Goal: Information Seeking & Learning: Understand process/instructions

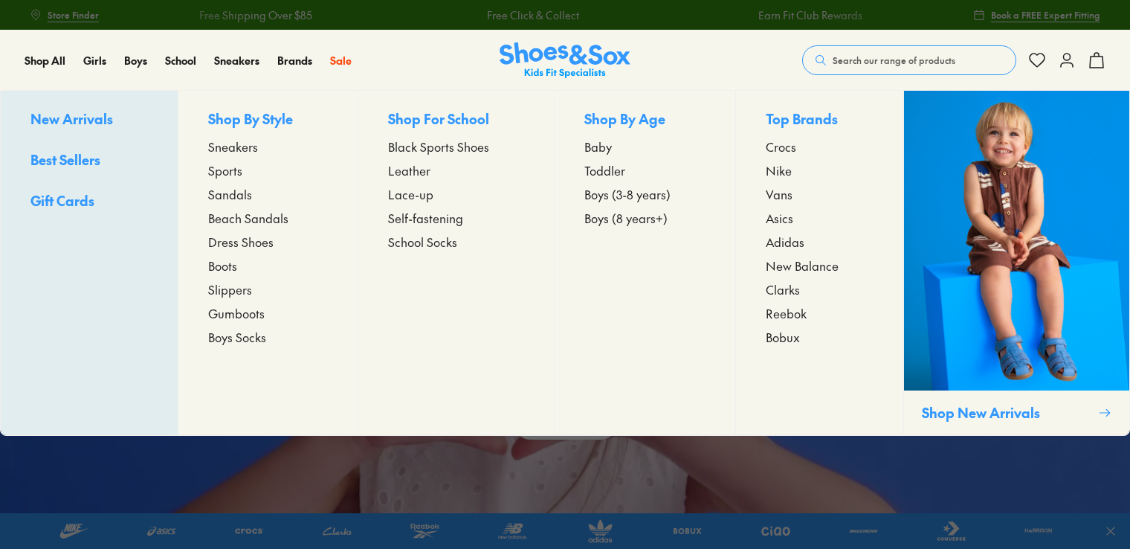
click at [595, 196] on span "Boys (3-8 years)" at bounding box center [627, 194] width 86 height 18
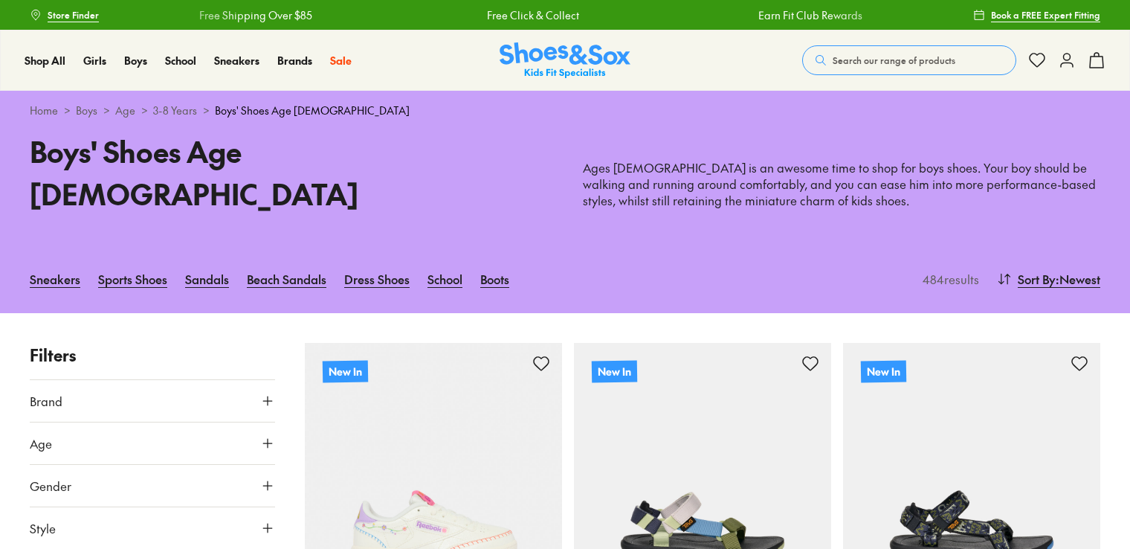
scroll to position [305, 0]
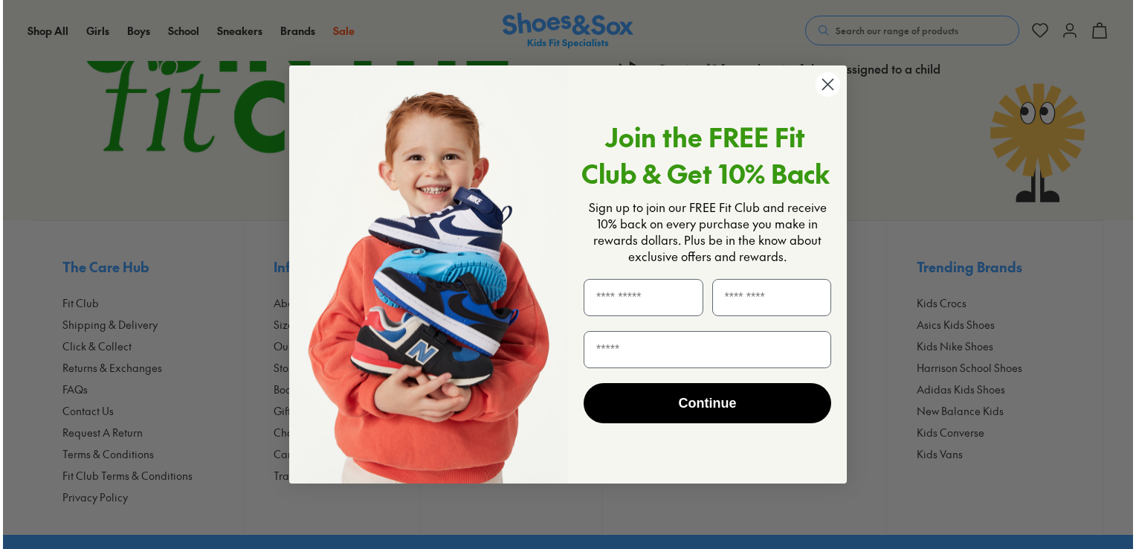
scroll to position [9193, 0]
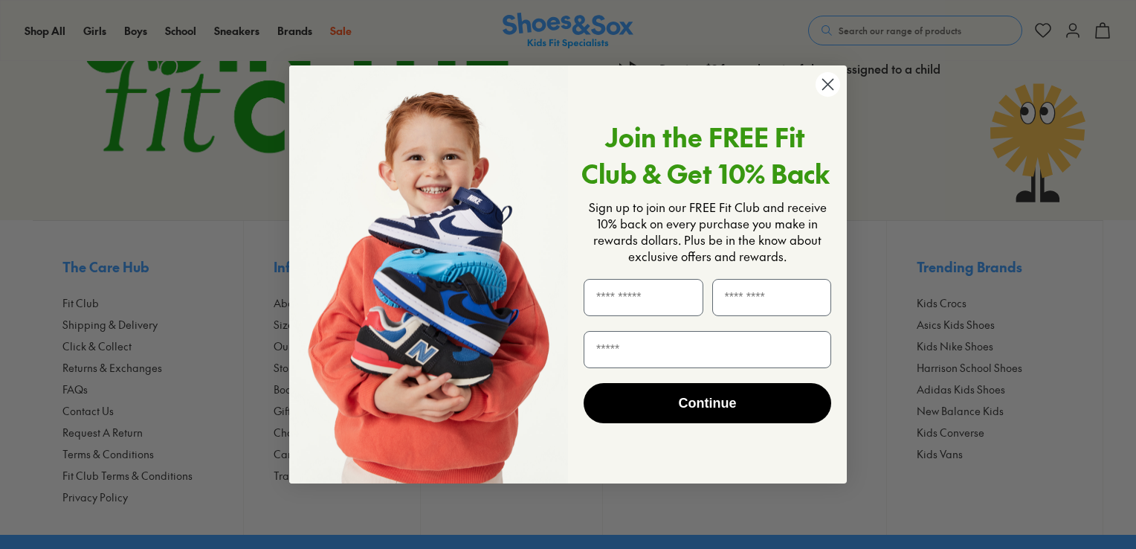
click at [826, 94] on circle "Close dialog" at bounding box center [827, 84] width 25 height 25
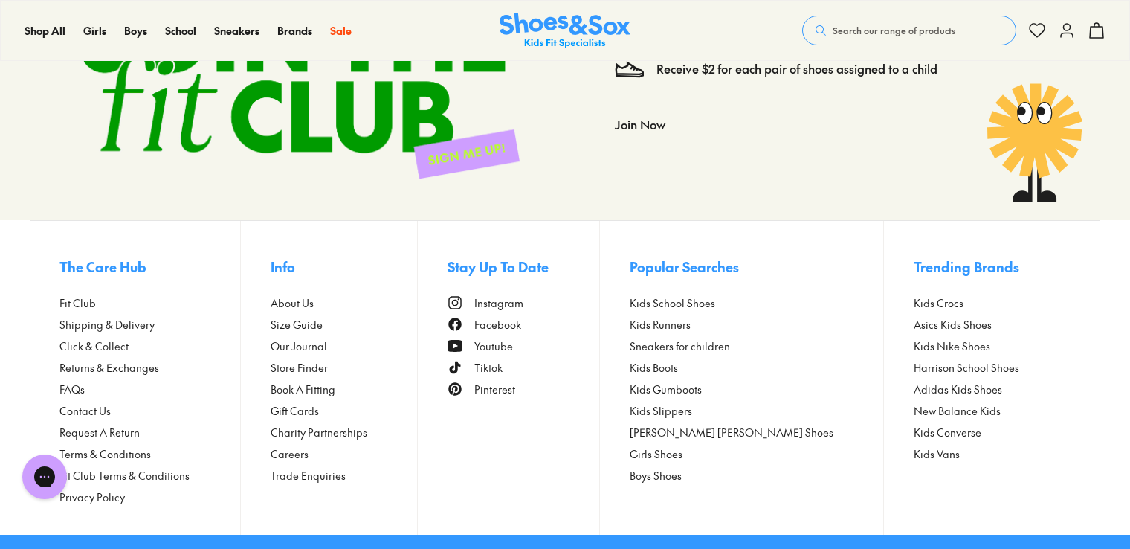
scroll to position [0, 0]
click at [318, 317] on span "Size Guide" at bounding box center [297, 325] width 52 height 16
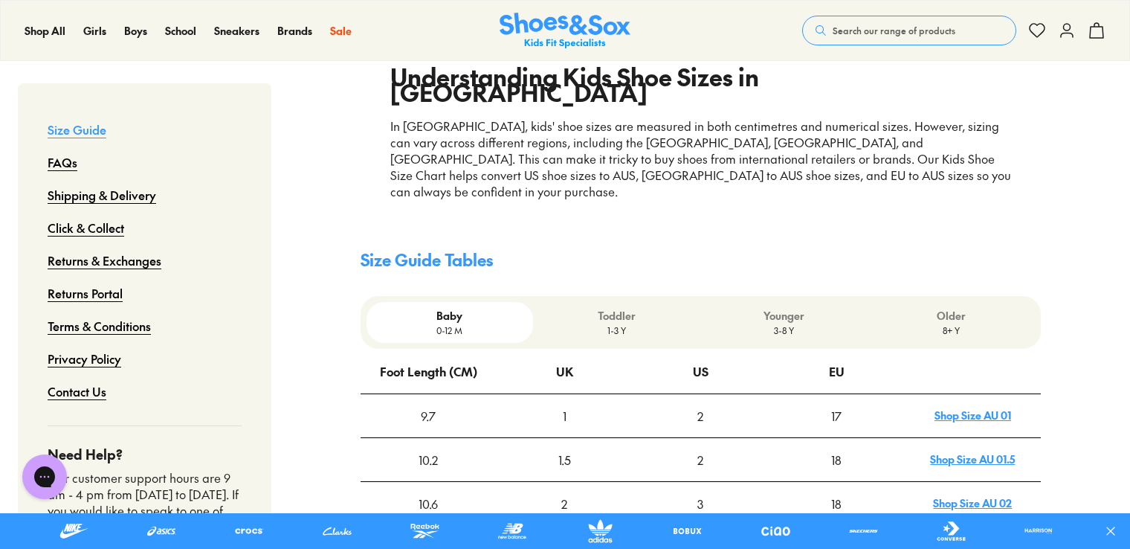
click at [625, 308] on p "Toddler" at bounding box center [616, 316] width 155 height 16
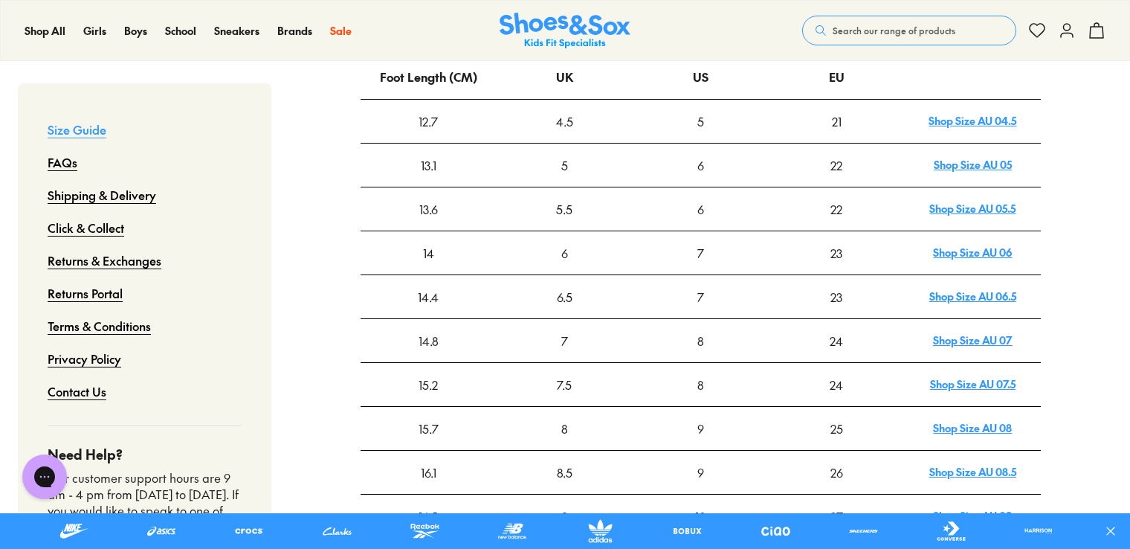
scroll to position [386, 0]
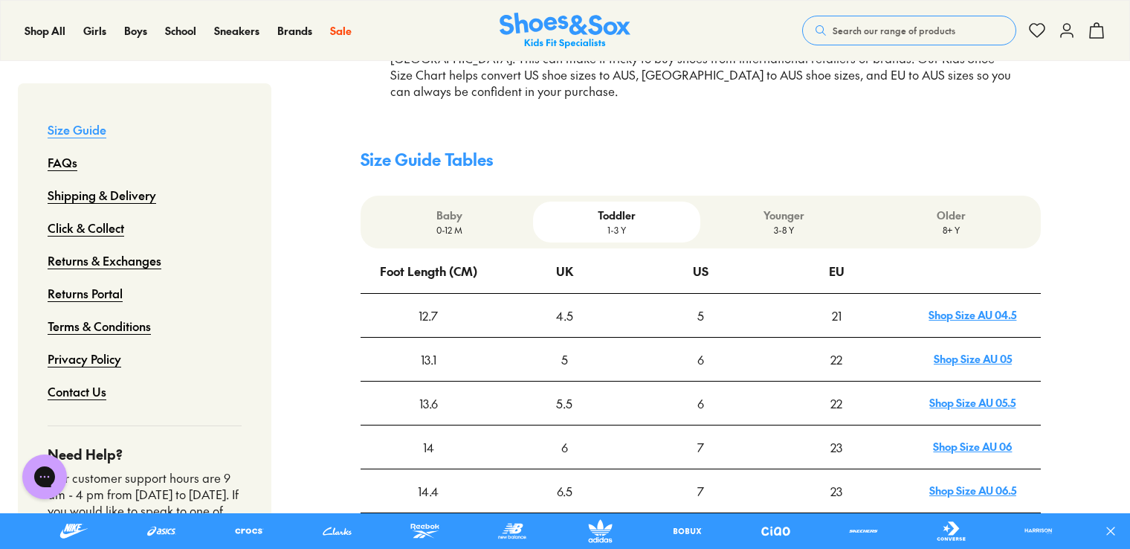
click at [782, 207] on p "Younger" at bounding box center [783, 215] width 155 height 16
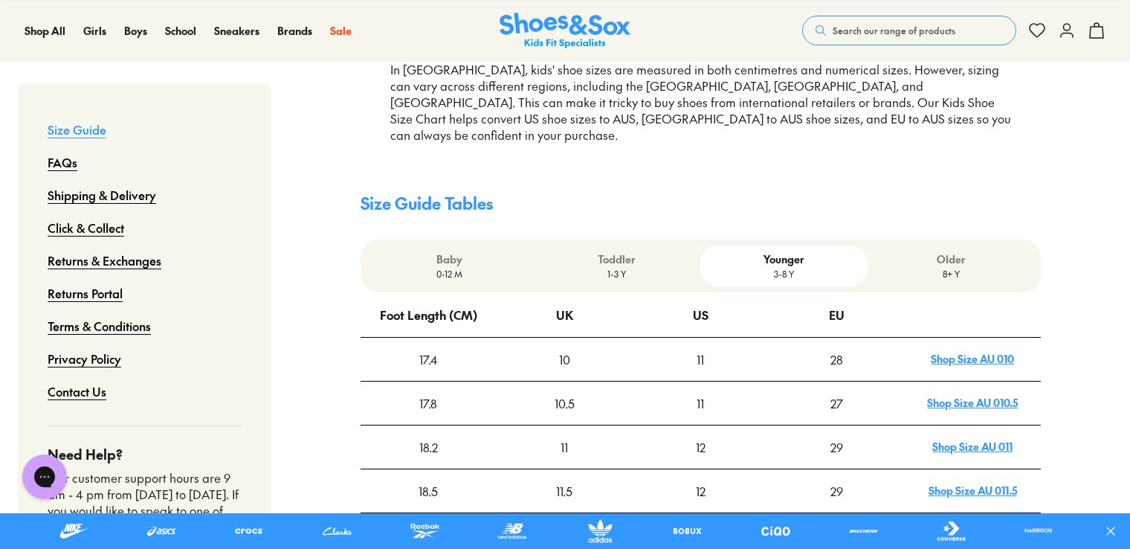
scroll to position [337, 0]
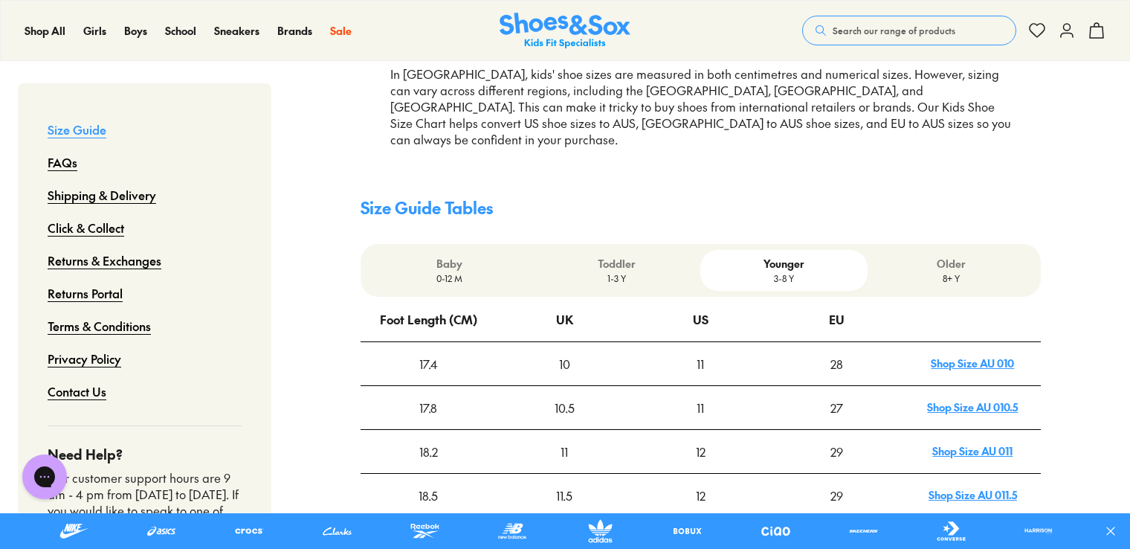
click at [639, 256] on p "Toddler" at bounding box center [616, 264] width 155 height 16
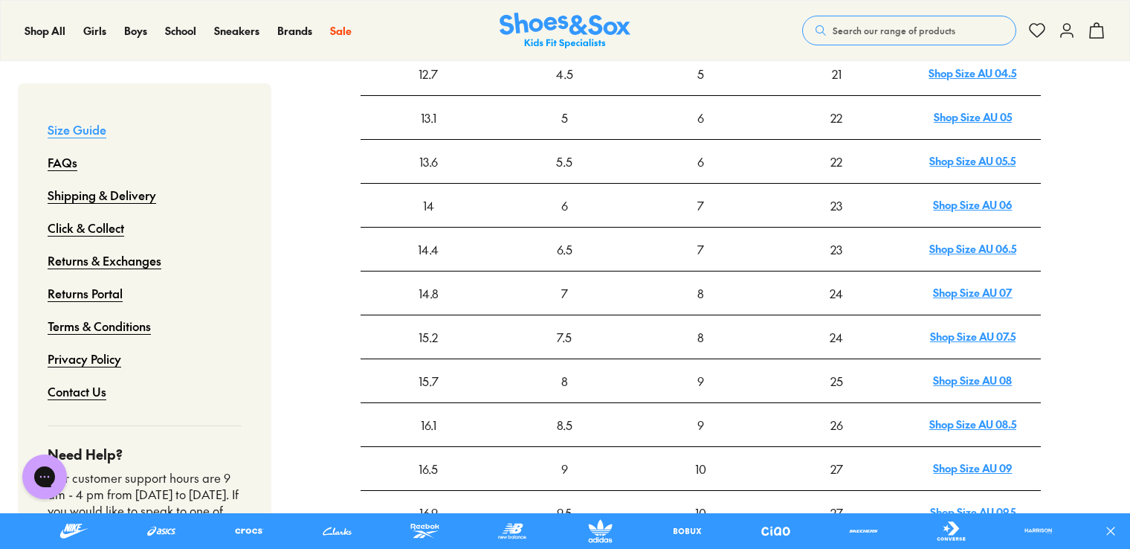
scroll to position [627, 0]
